Goal: Transaction & Acquisition: Purchase product/service

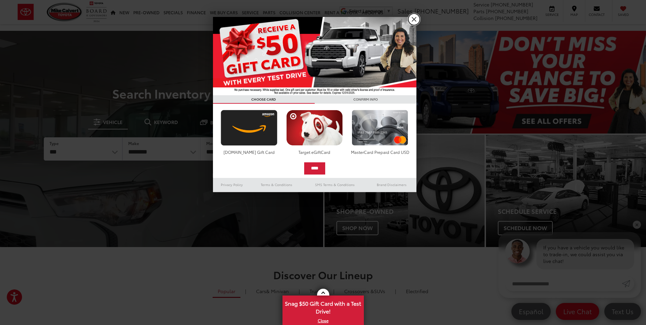
click at [415, 19] on link "X" at bounding box center [414, 20] width 12 height 12
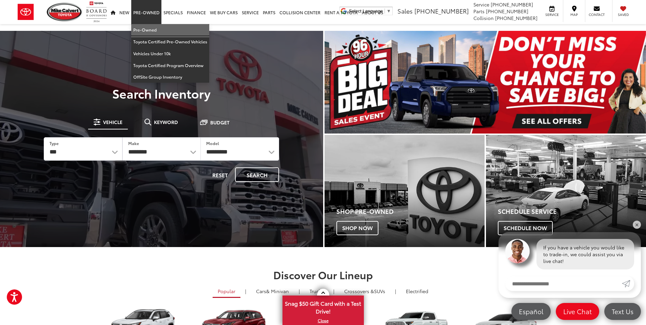
click at [149, 30] on link "Pre-Owned" at bounding box center [170, 30] width 78 height 12
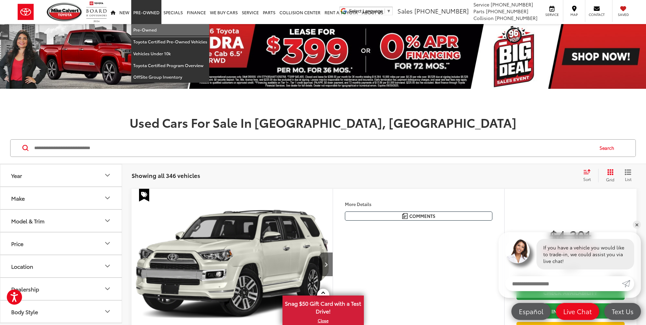
click at [148, 29] on link "Pre-Owned" at bounding box center [170, 30] width 78 height 12
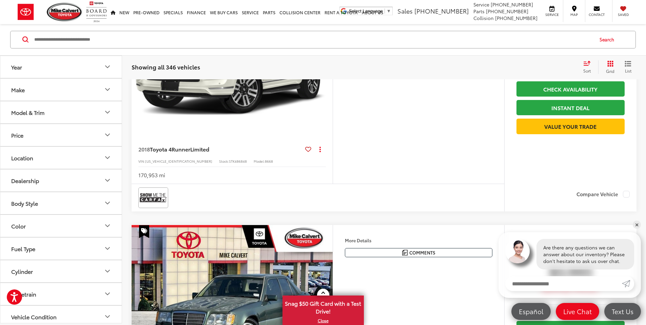
scroll to position [170, 0]
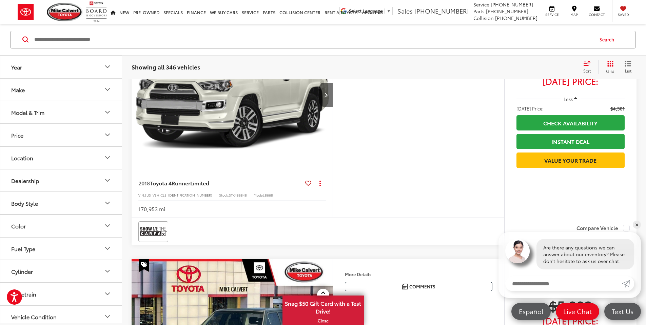
click at [72, 93] on button "Make" at bounding box center [61, 90] width 122 height 22
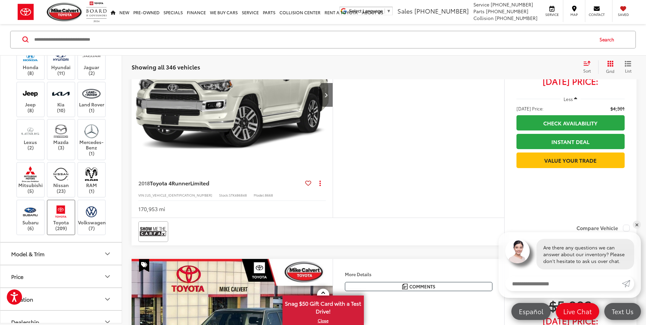
click at [57, 220] on label "Toyota (209)" at bounding box center [60, 217] width 27 height 27
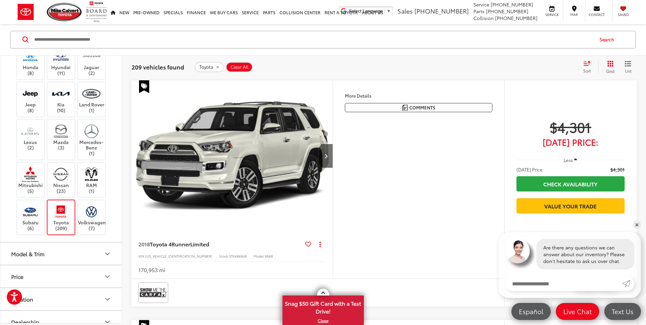
scroll to position [362, 0]
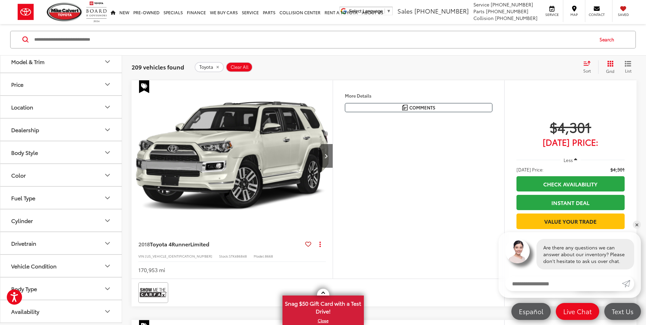
click at [67, 241] on button "Drivetrain" at bounding box center [61, 244] width 122 height 22
click at [13, 261] on label "4WD (44)" at bounding box center [23, 260] width 31 height 11
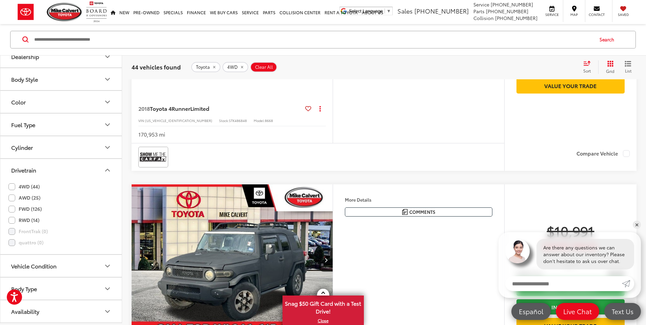
scroll to position [300, 0]
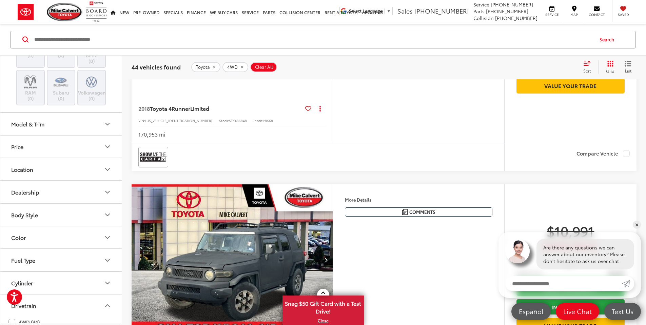
click at [54, 127] on button "Model & Trim" at bounding box center [61, 124] width 122 height 22
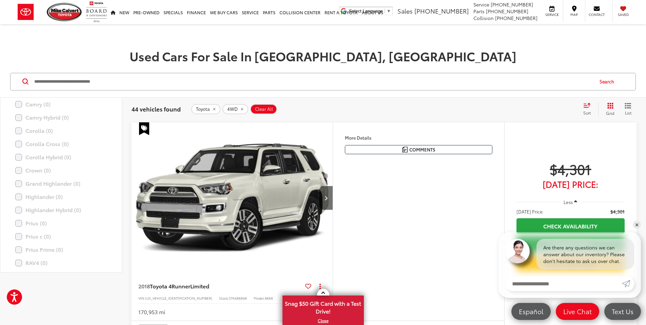
scroll to position [0, 0]
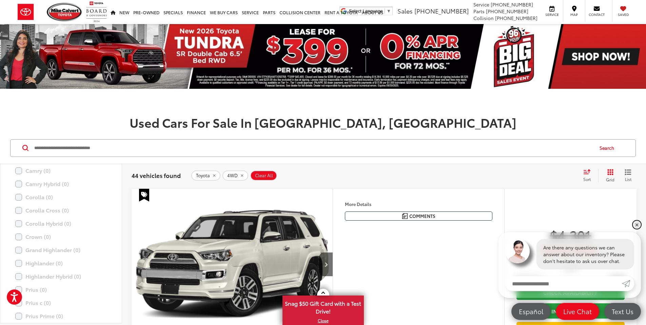
click at [637, 225] on link "✕" at bounding box center [637, 225] width 8 height 8
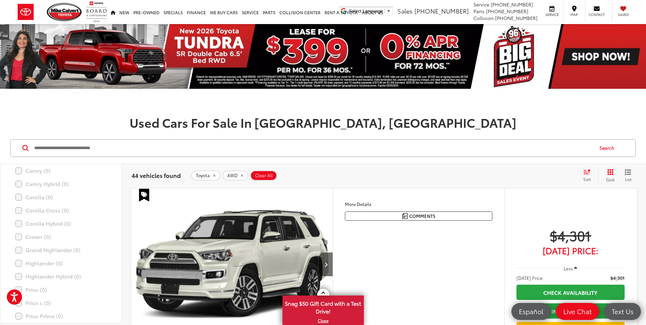
click at [585, 173] on icon "Select sort value" at bounding box center [586, 171] width 7 height 5
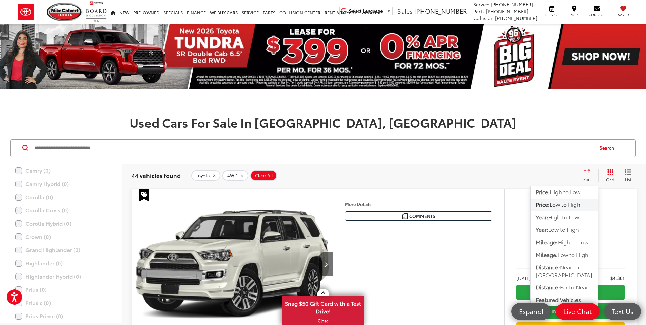
click at [559, 205] on span "Low to High" at bounding box center [565, 204] width 31 height 8
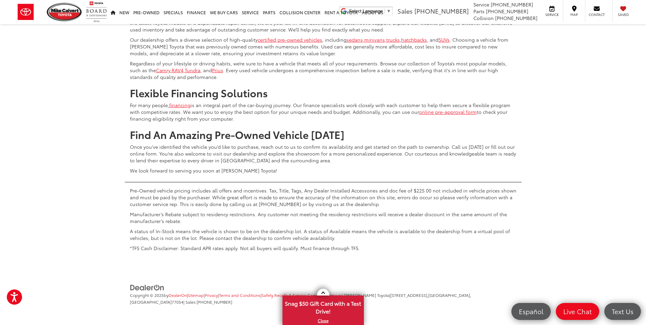
scroll to position [3476, 0]
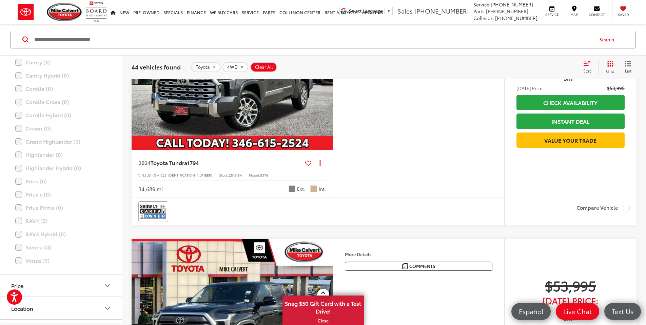
scroll to position [2595, 0]
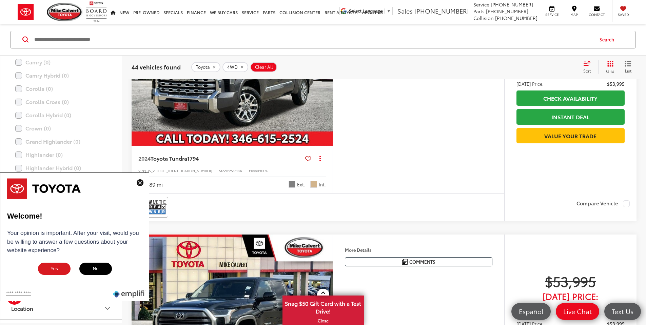
click at [52, 271] on button "Yes" at bounding box center [54, 269] width 34 height 14
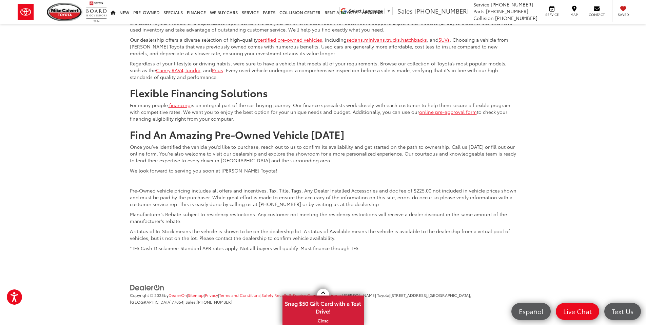
scroll to position [3460, 0]
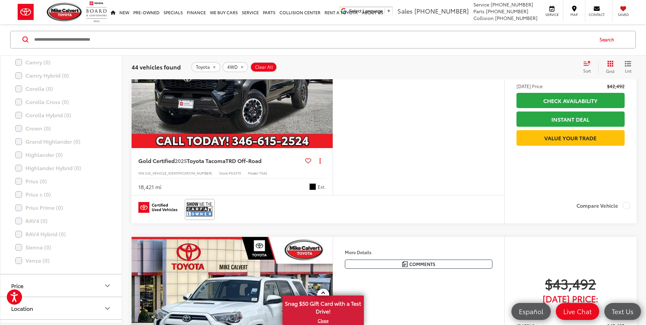
scroll to position [2076, 0]
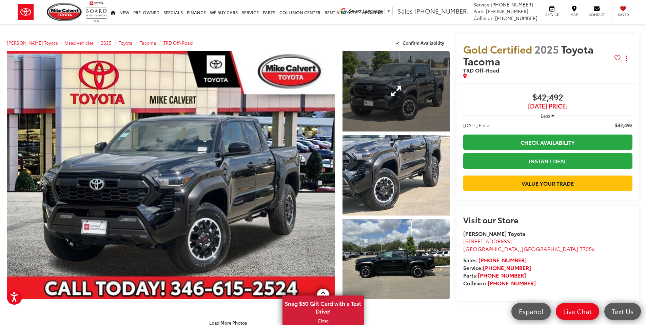
scroll to position [102, 0]
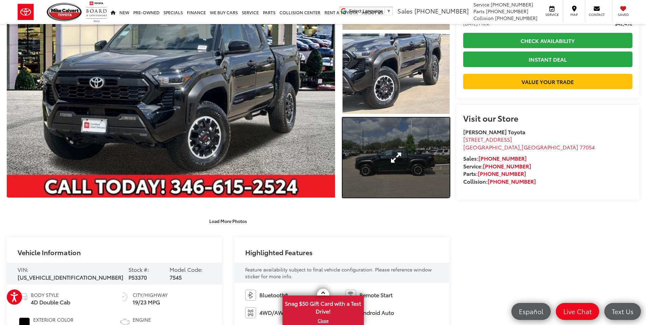
click at [411, 162] on link "Expand Photo 3" at bounding box center [396, 158] width 107 height 80
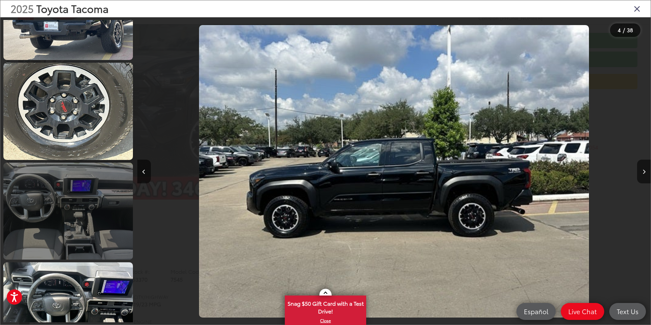
scroll to position [727, 0]
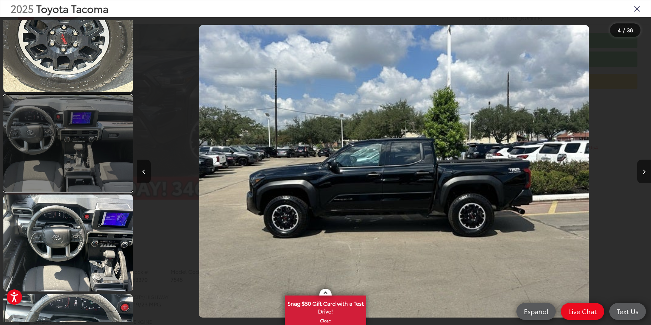
click at [102, 167] on link at bounding box center [68, 143] width 130 height 97
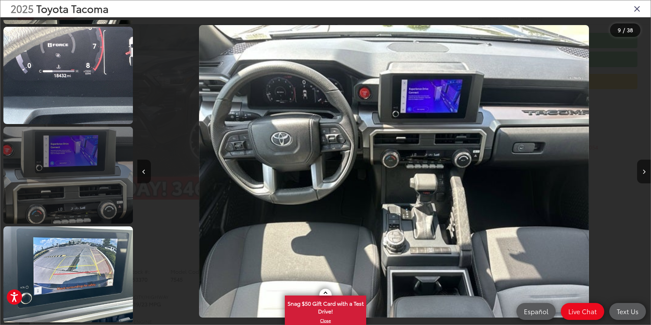
scroll to position [1430, 0]
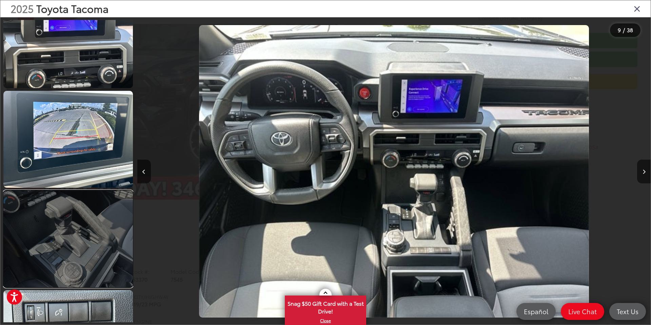
click at [105, 235] on link at bounding box center [68, 239] width 130 height 97
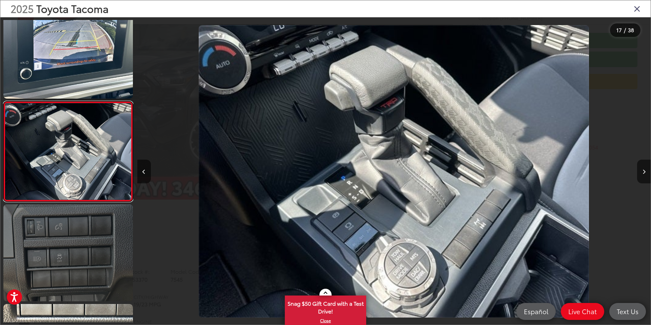
scroll to position [1719, 0]
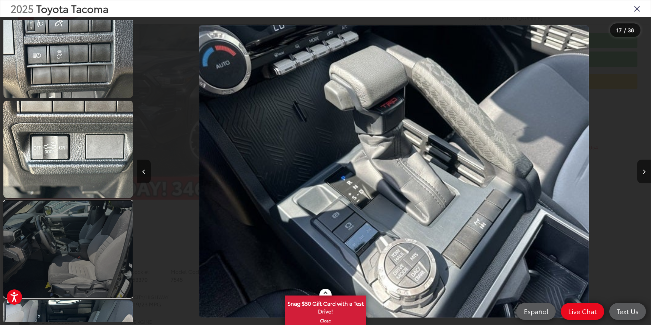
click at [90, 248] on link at bounding box center [68, 249] width 130 height 97
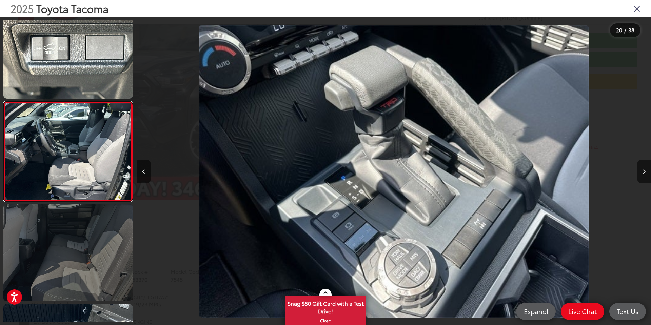
scroll to position [0, 9760]
